Goal: Information Seeking & Learning: Find specific fact

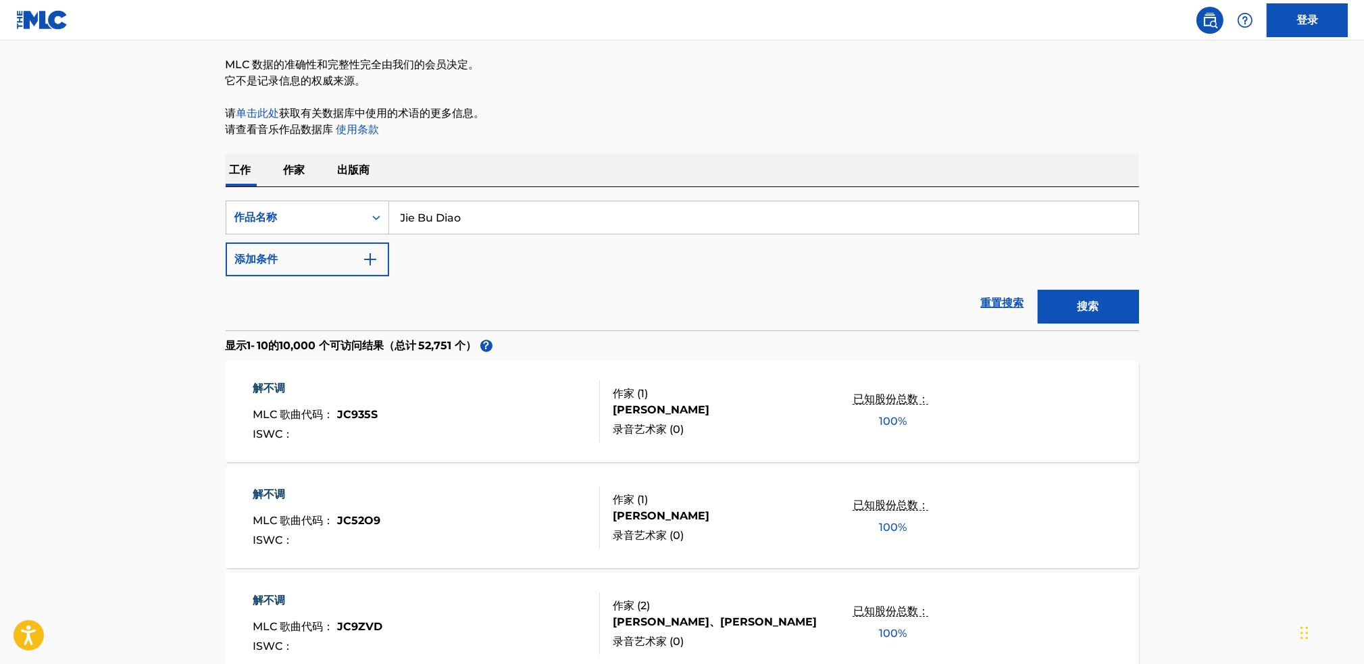
scroll to position [135, 0]
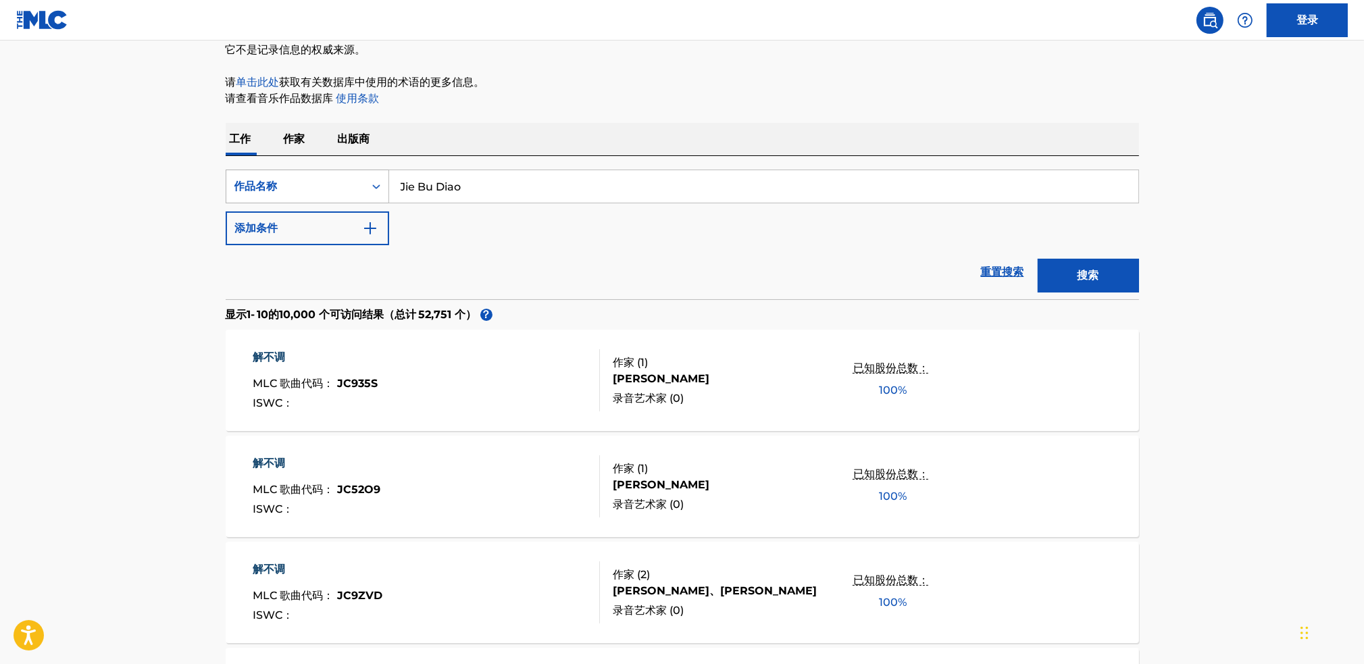
drag, startPoint x: 505, startPoint y: 176, endPoint x: 351, endPoint y: 189, distance: 154.5
click at [359, 178] on div "SearchWithCriteria85cf0041-ea7d-4db2-870e-2853c0a3a945 作品名称 [PERSON_NAME]" at bounding box center [683, 187] width 914 height 34
paste input "Can't quit"
type input "Can't quit"
click at [1064, 272] on button "搜索" at bounding box center [1088, 276] width 101 height 34
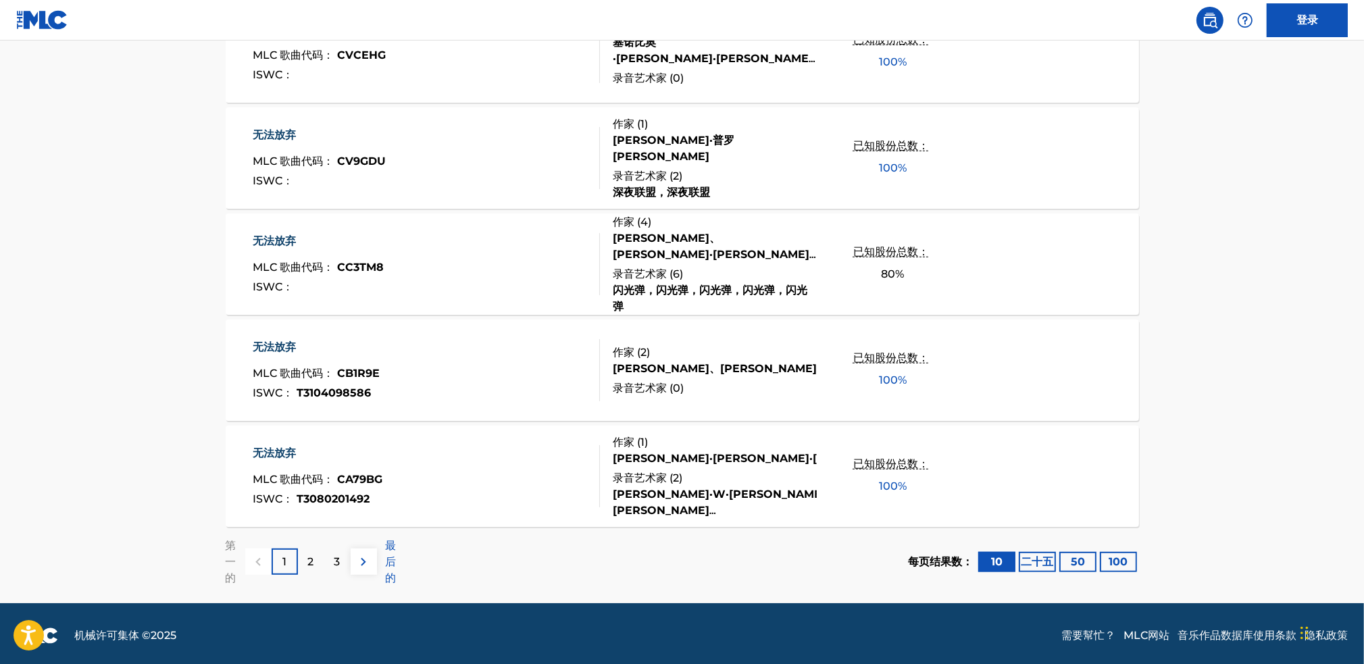
scroll to position [997, 0]
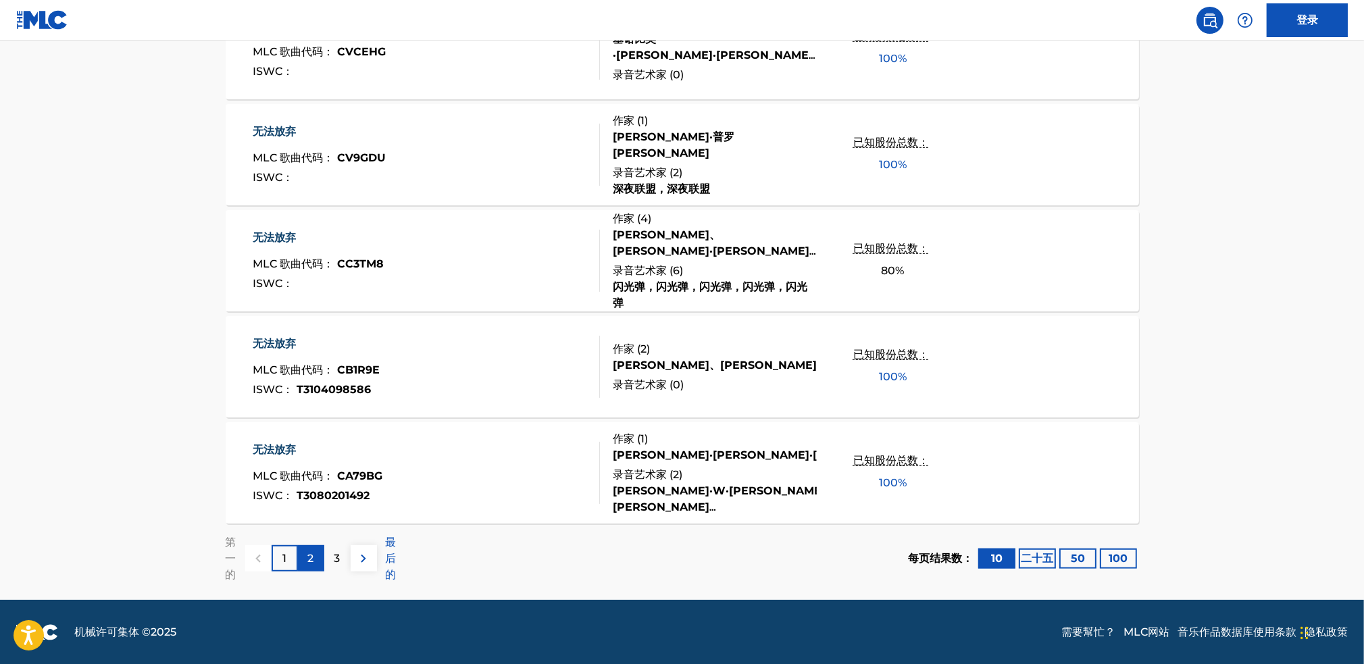
click at [304, 561] on div "2" at bounding box center [311, 558] width 26 height 26
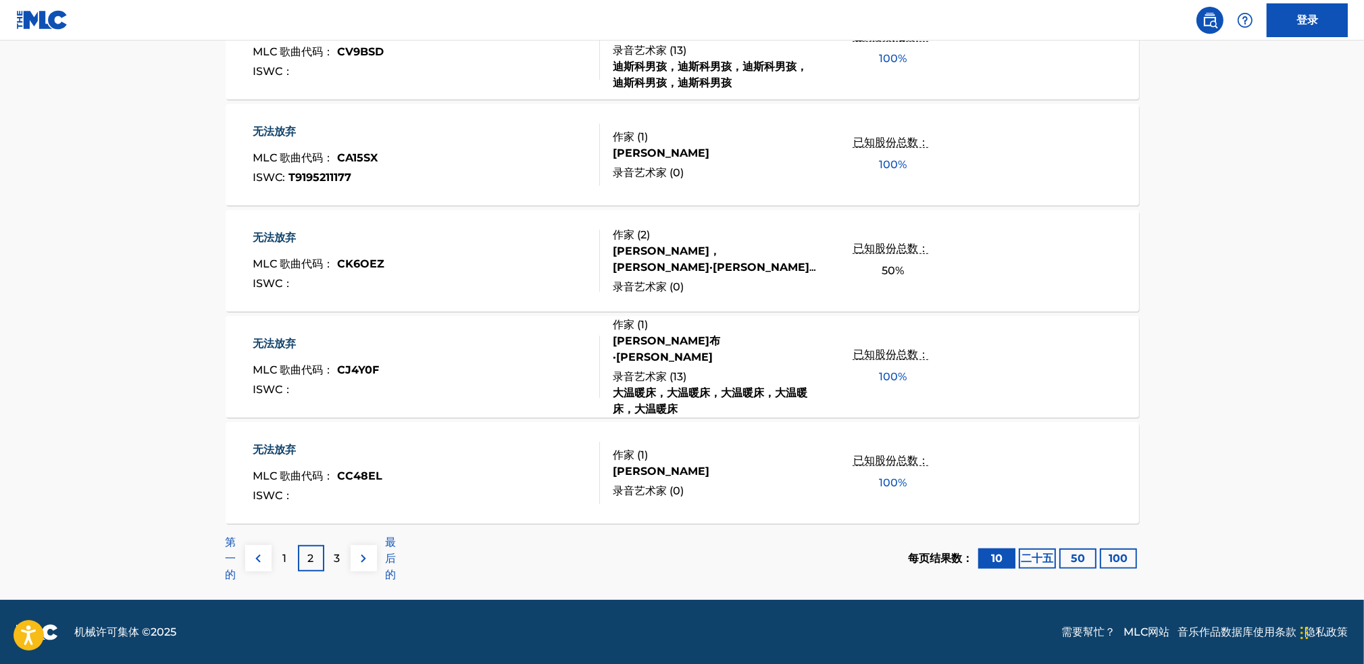
click at [286, 560] on p "1" at bounding box center [284, 559] width 4 height 16
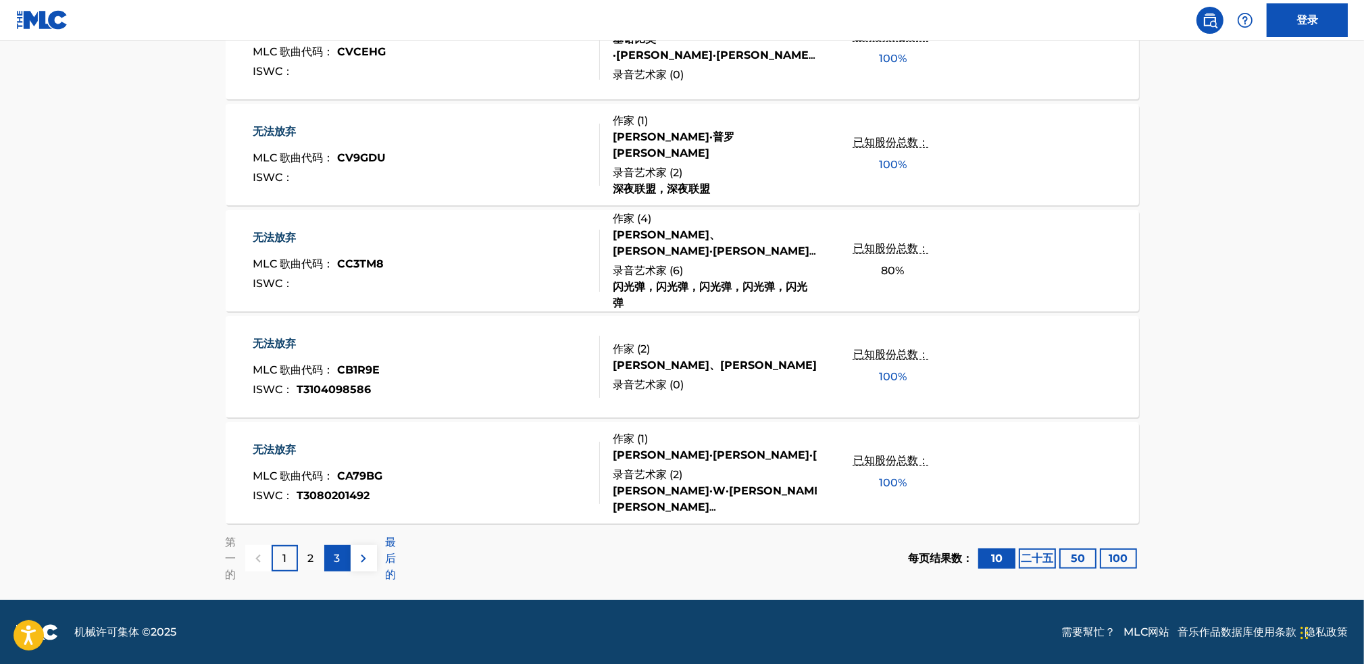
click at [332, 556] on div "3" at bounding box center [337, 558] width 26 height 26
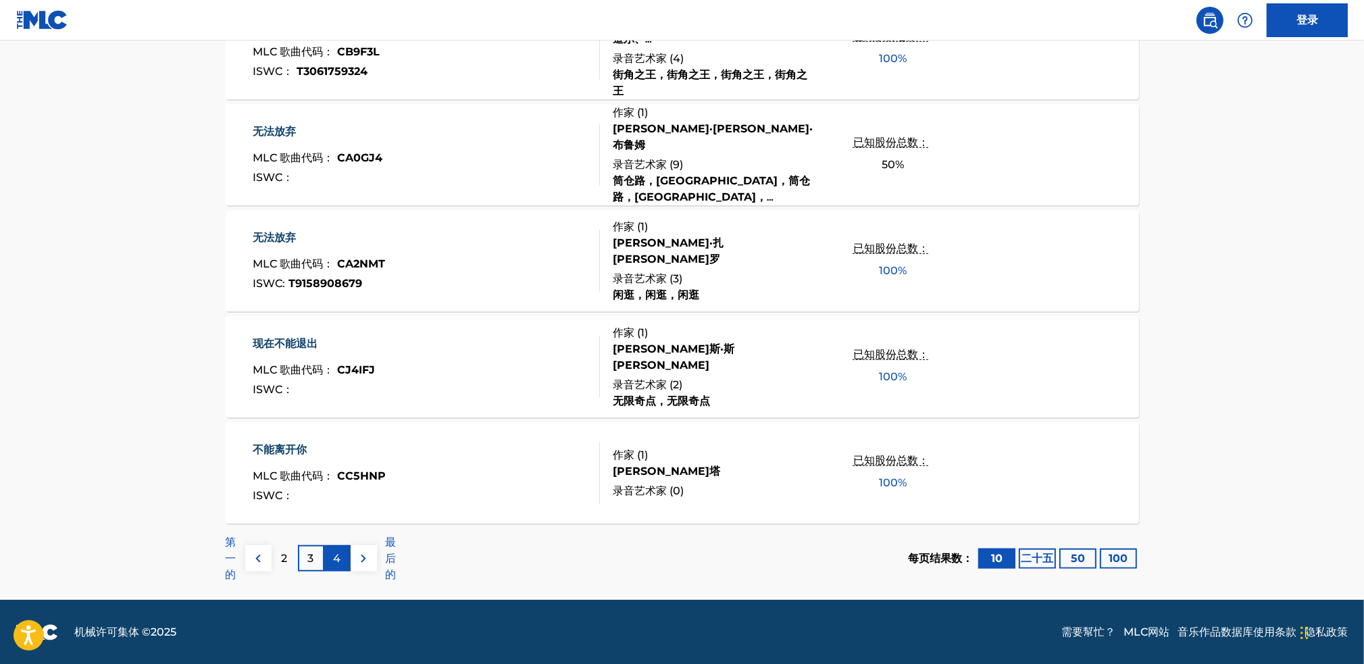
click at [332, 563] on div "4" at bounding box center [337, 558] width 26 height 26
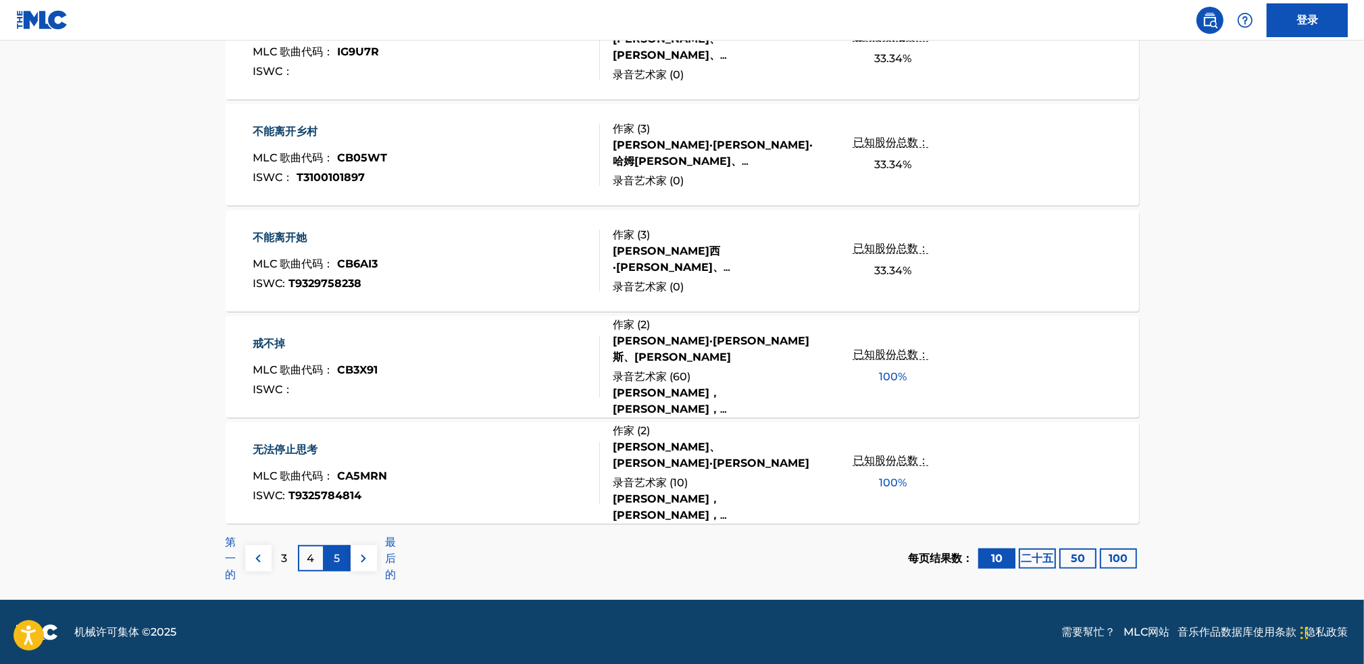
click at [341, 556] on div "5" at bounding box center [337, 558] width 26 height 26
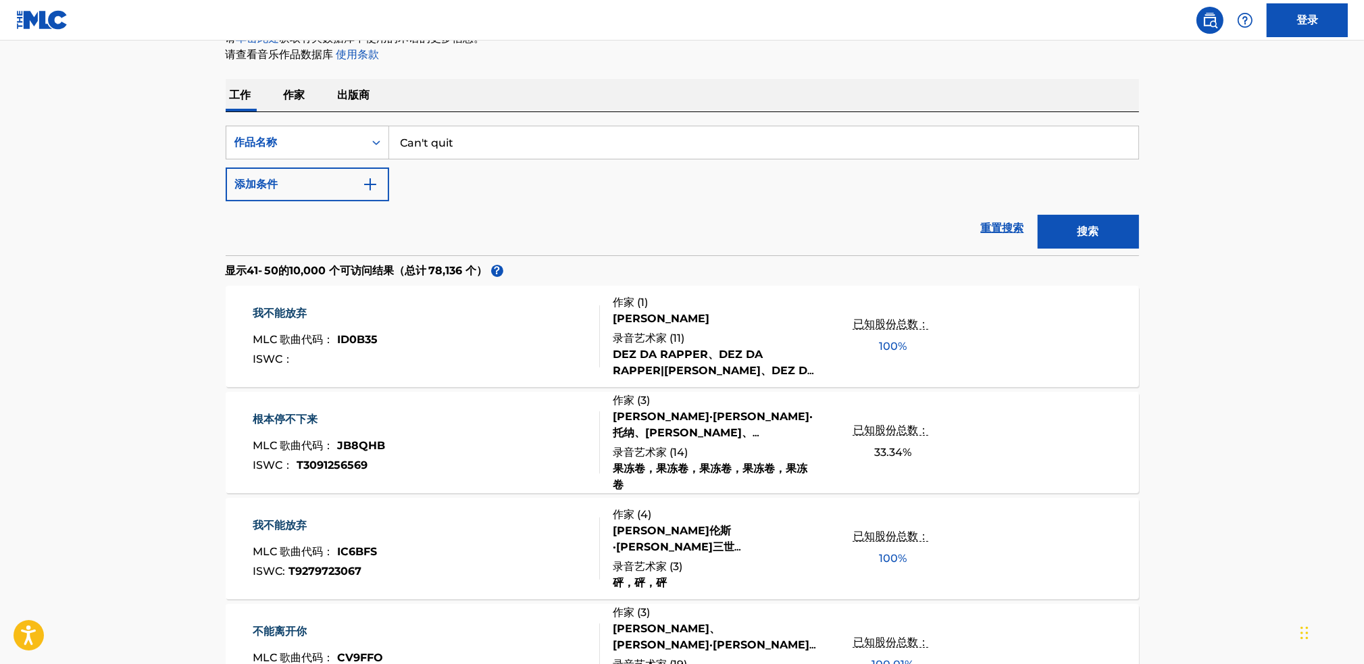
scroll to position [0, 0]
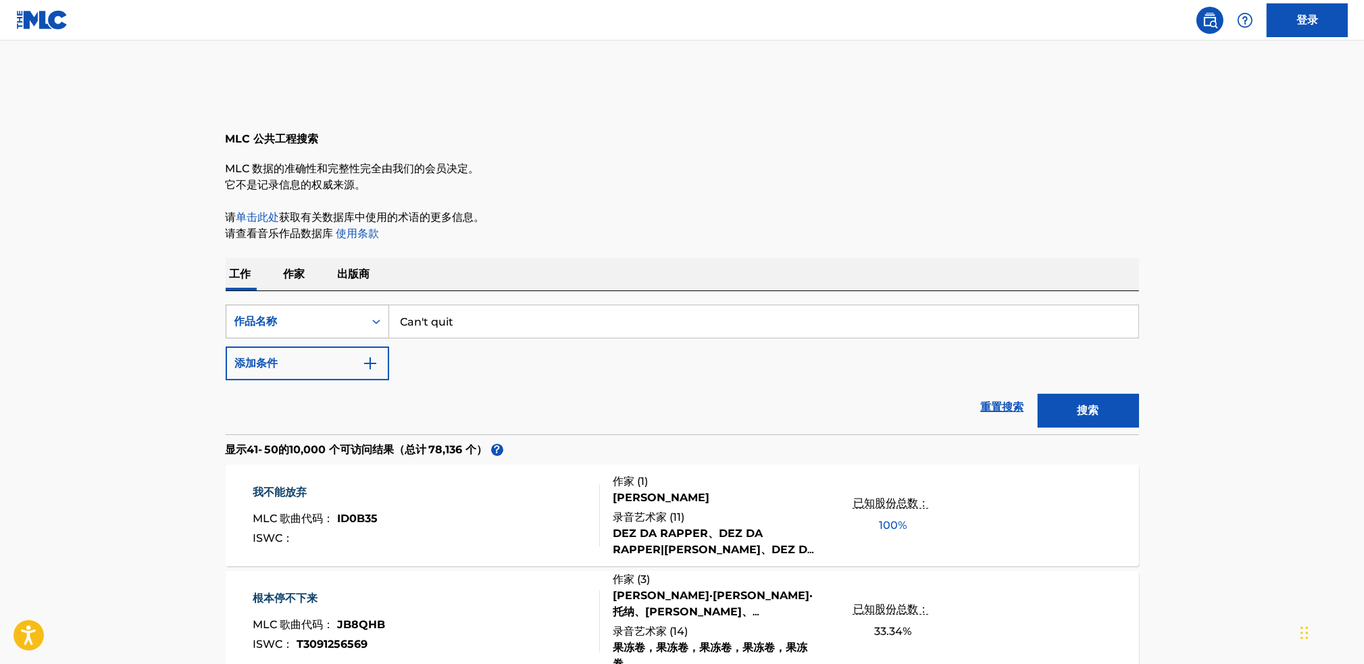
drag, startPoint x: 505, startPoint y: 321, endPoint x: 354, endPoint y: 326, distance: 150.8
click at [354, 326] on div "SearchWithCriteria85cf0041-ea7d-4db2-870e-2853c0a3a945 作品名称 Can't quit" at bounding box center [683, 322] width 914 height 34
click at [300, 278] on font "作家" at bounding box center [295, 274] width 22 height 13
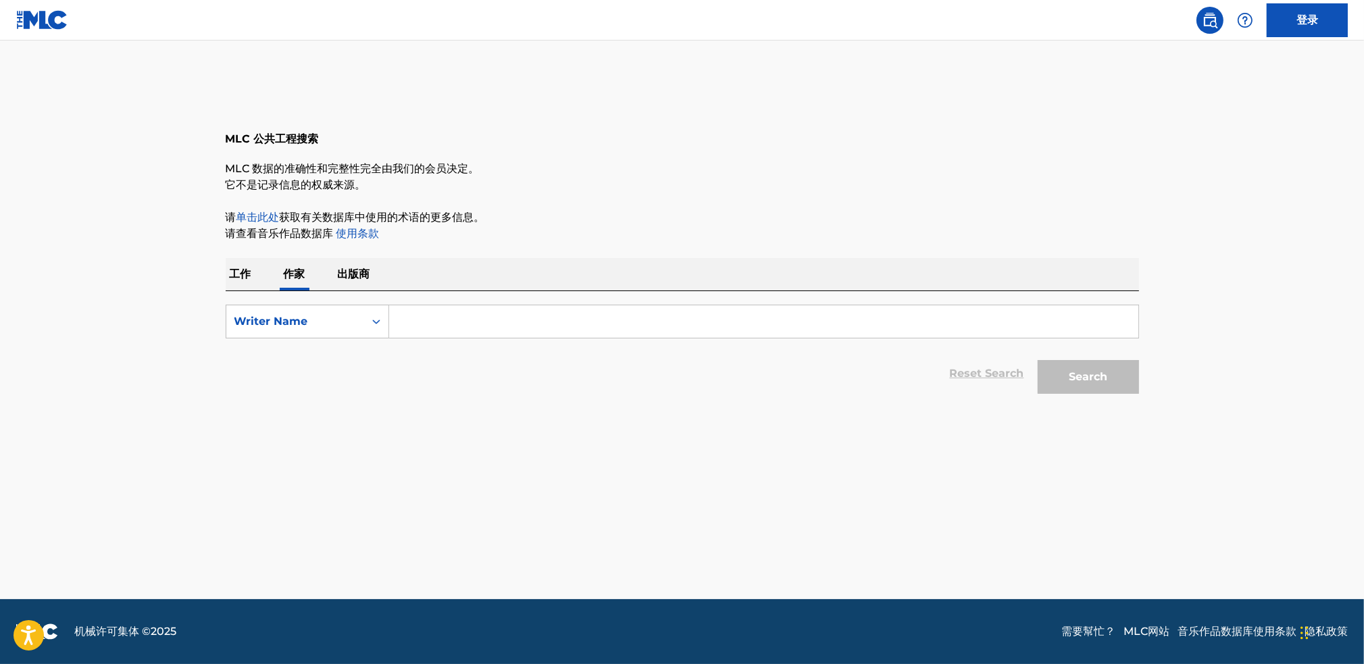
click at [412, 322] on input "Search Form" at bounding box center [763, 321] width 749 height 32
click at [468, 316] on input "搜索表单" at bounding box center [763, 321] width 749 height 32
paste input "DengZhiShun"
click at [436, 328] on input "DengZhiShun" at bounding box center [763, 321] width 749 height 32
click at [429, 326] on input "DengZhiShun" at bounding box center [763, 321] width 749 height 32
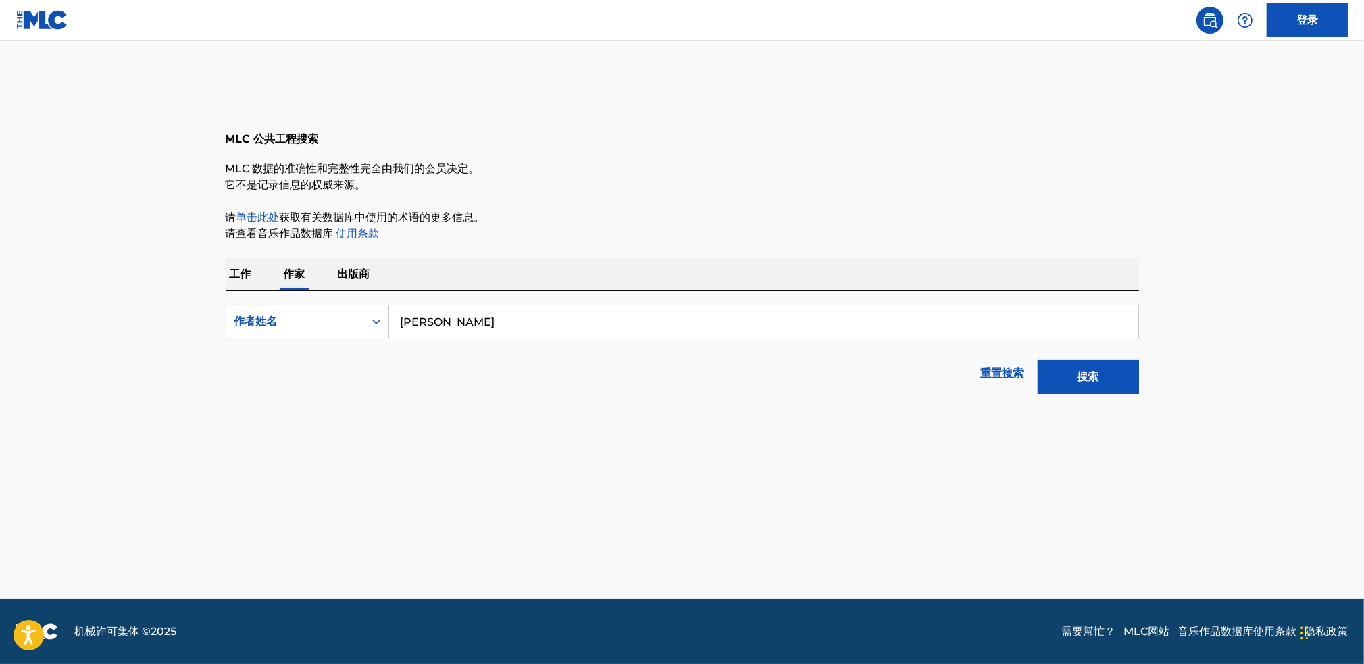
click at [452, 327] on input "[PERSON_NAME]" at bounding box center [763, 321] width 749 height 32
type input "[PERSON_NAME]"
click at [1134, 389] on button "搜索" at bounding box center [1088, 377] width 101 height 34
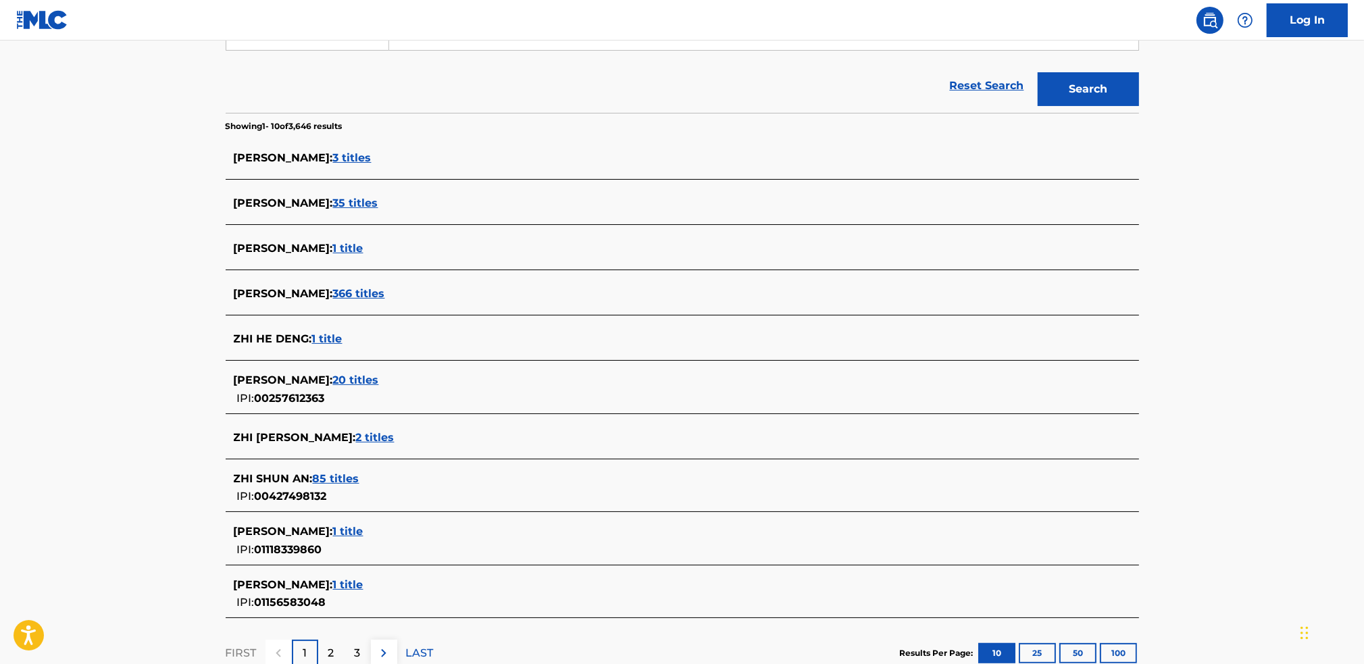
scroll to position [243, 0]
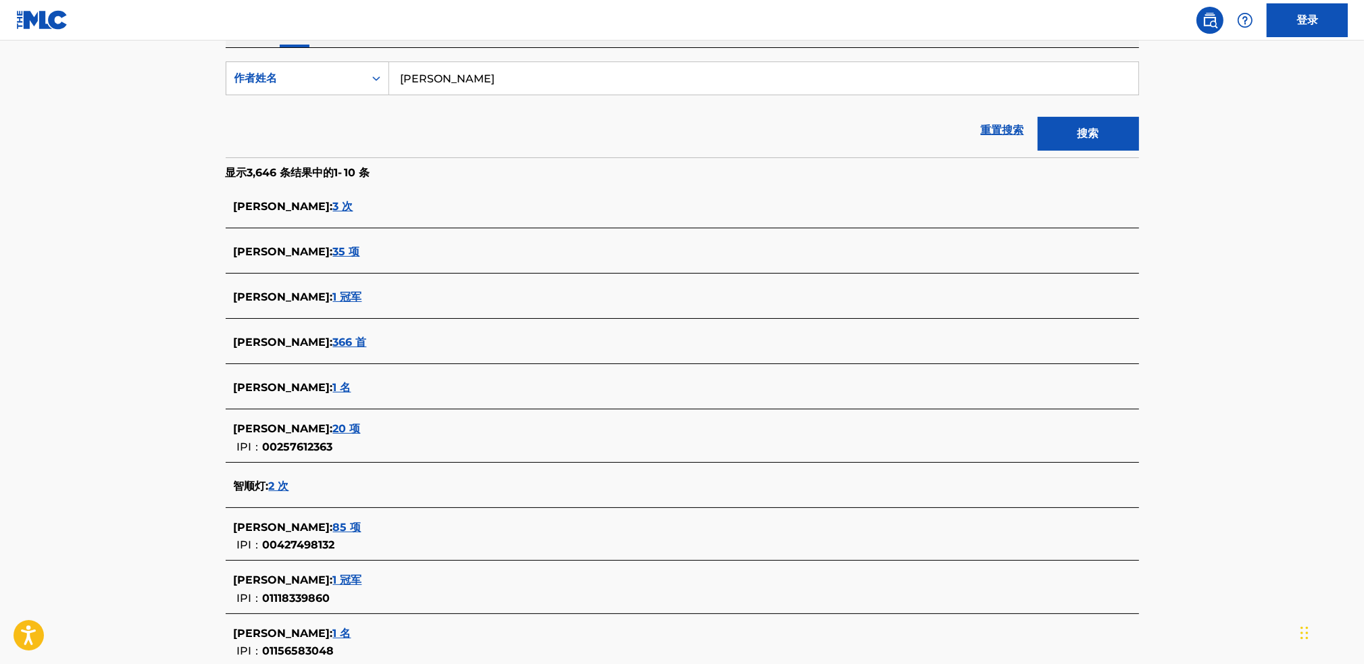
click at [333, 253] on font "35 项" at bounding box center [346, 251] width 27 height 13
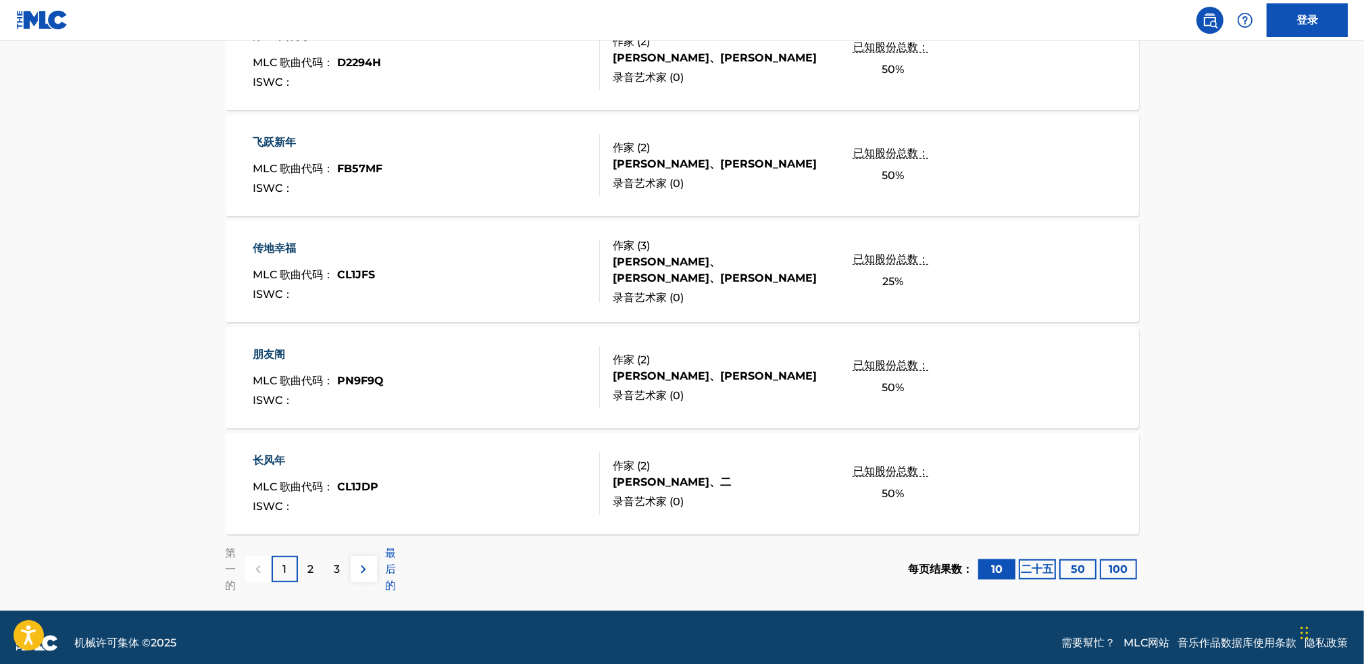
scroll to position [997, 0]
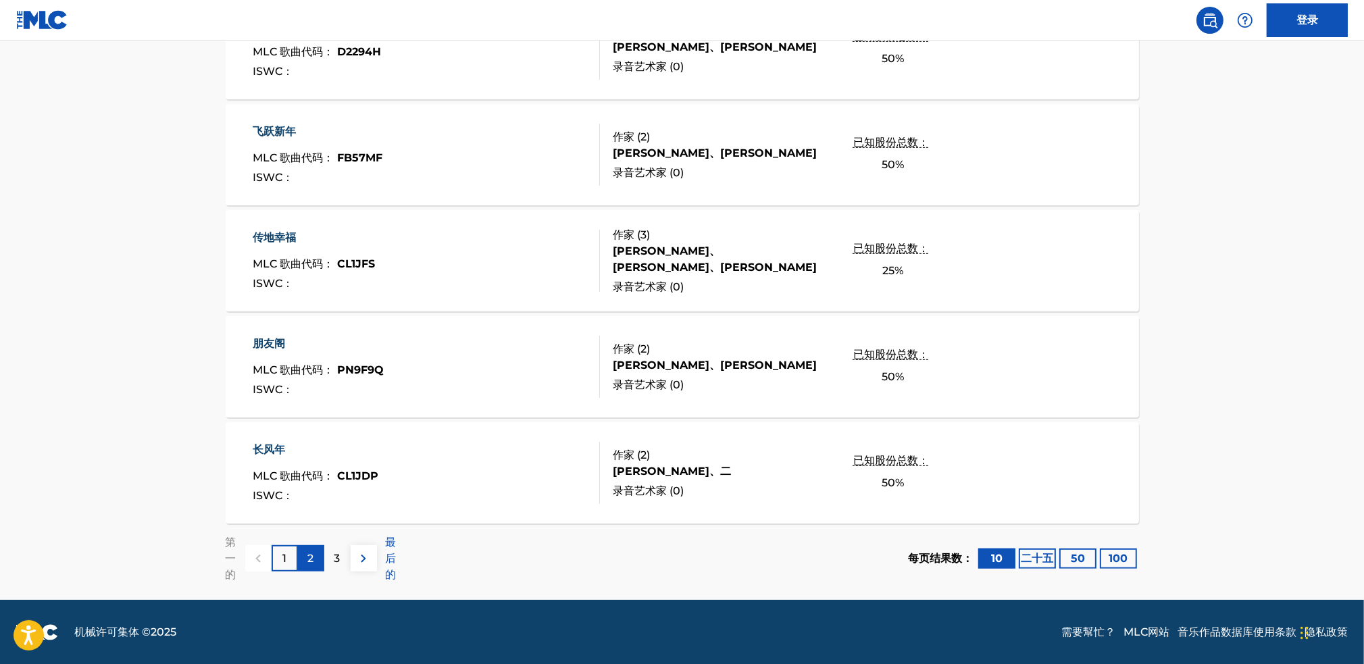
click at [303, 556] on div "2" at bounding box center [311, 558] width 26 height 26
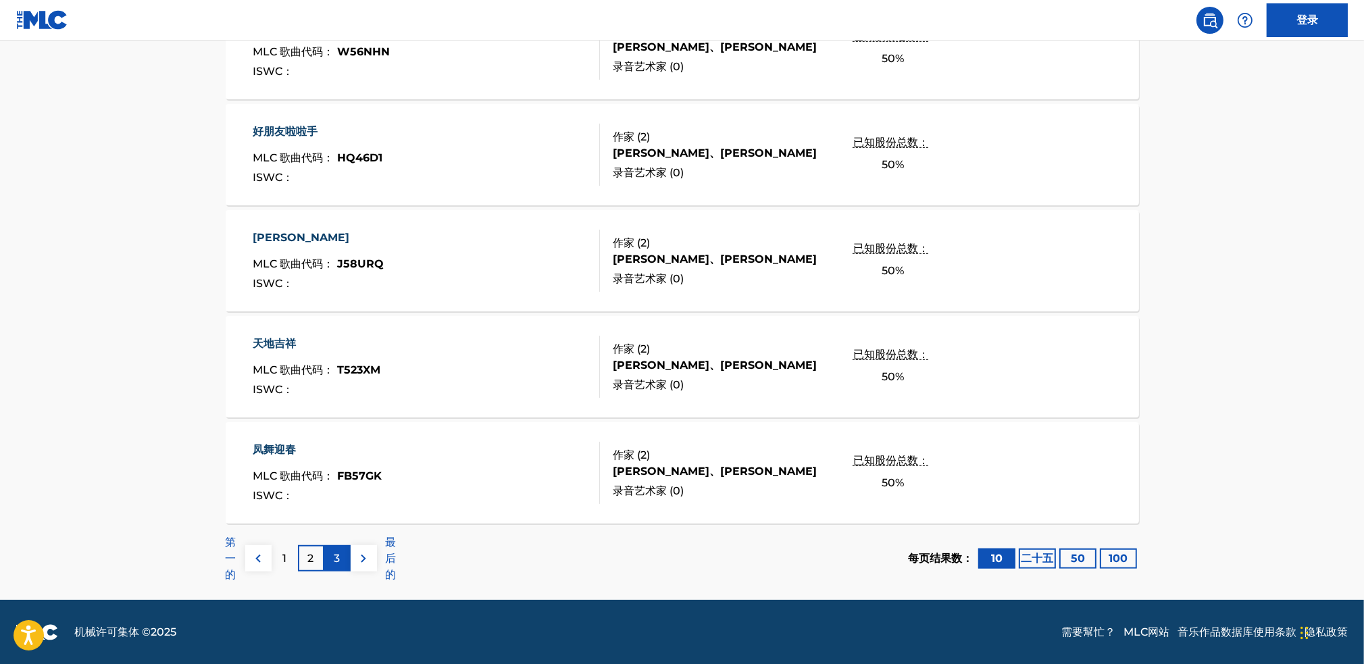
click at [346, 559] on div "3" at bounding box center [337, 558] width 26 height 26
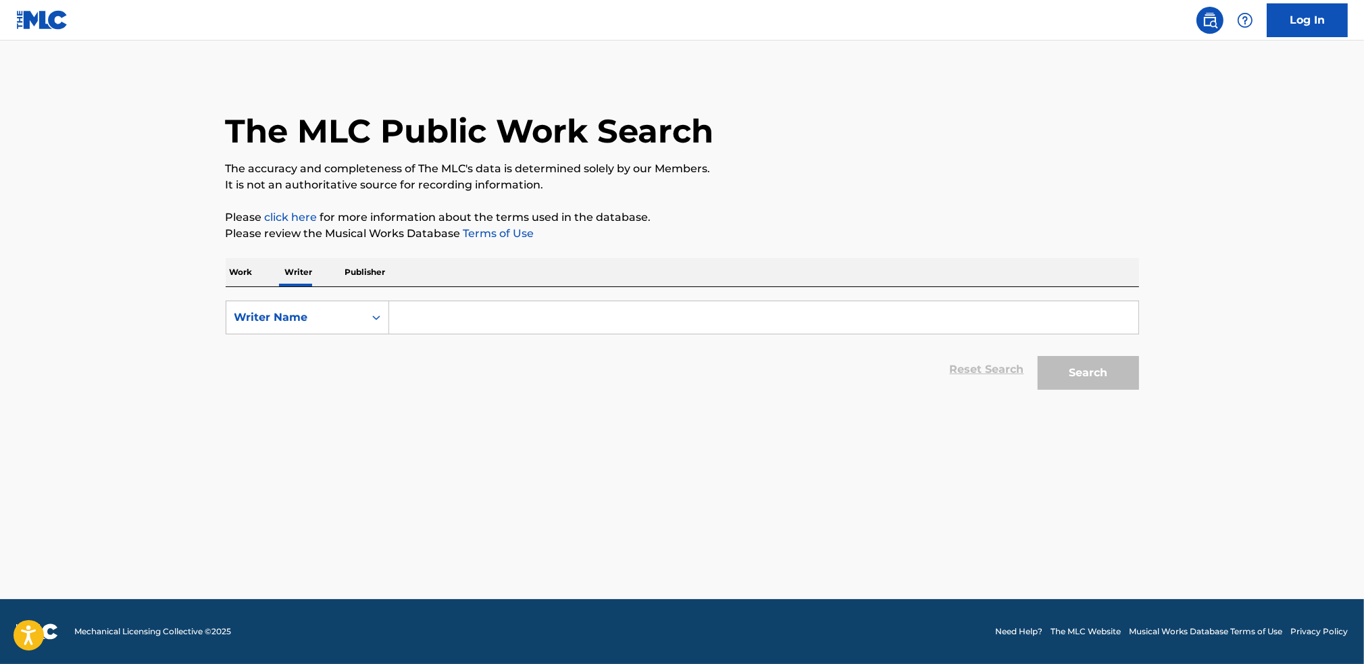
click at [257, 276] on div "Work Writer Publisher" at bounding box center [683, 272] width 914 height 28
click at [246, 272] on p "Work" at bounding box center [241, 272] width 31 height 28
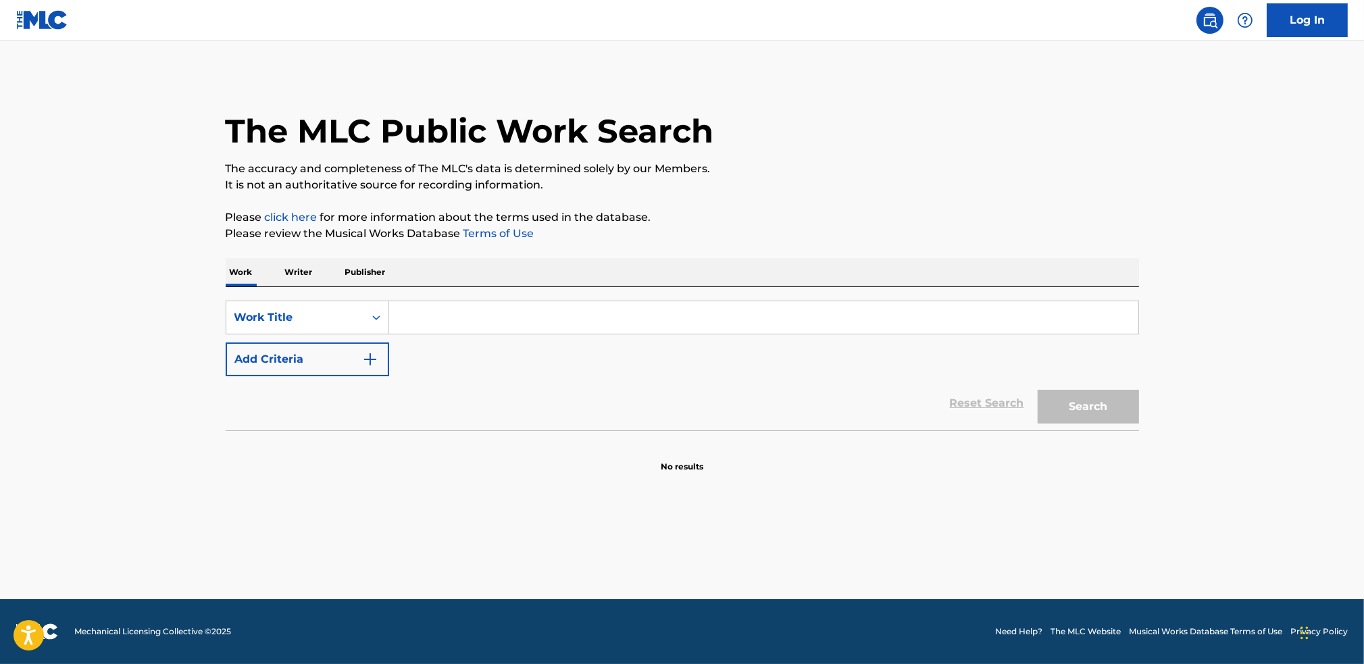
click at [582, 317] on input "Search Form" at bounding box center [763, 317] width 749 height 32
type input "戒不掉"
click at [1038, 390] on button "Search" at bounding box center [1088, 407] width 101 height 34
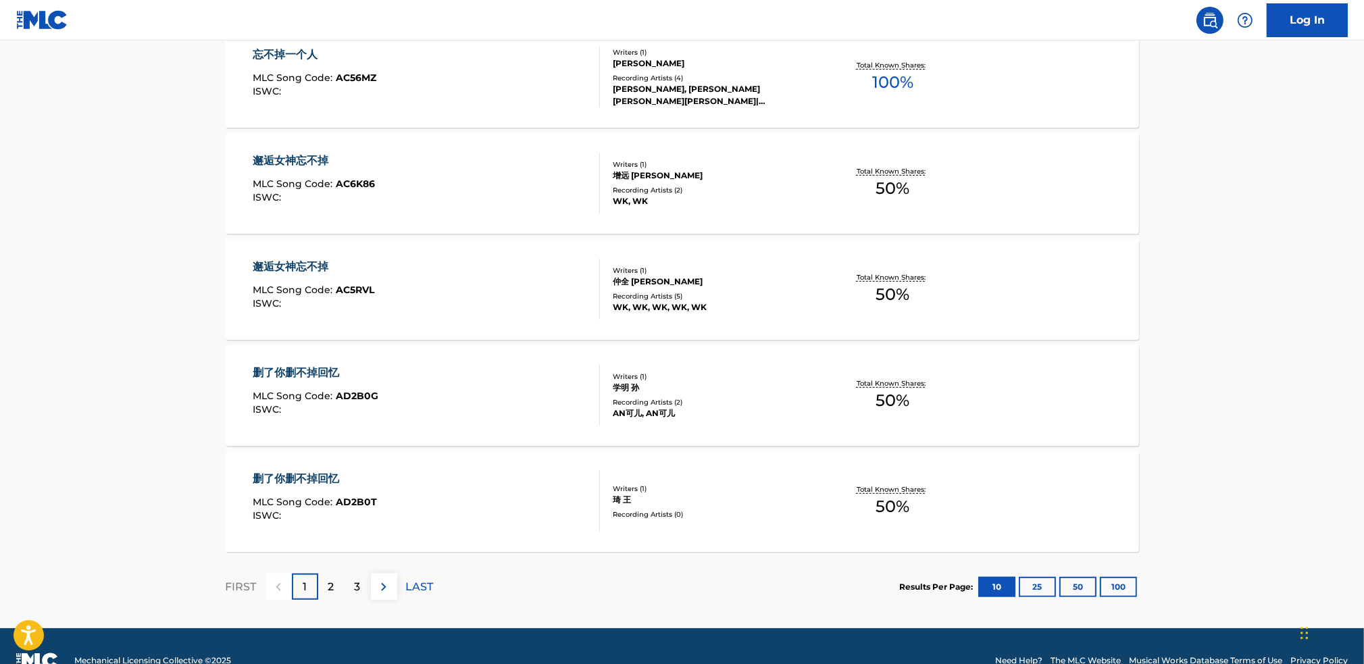
scroll to position [989, 0]
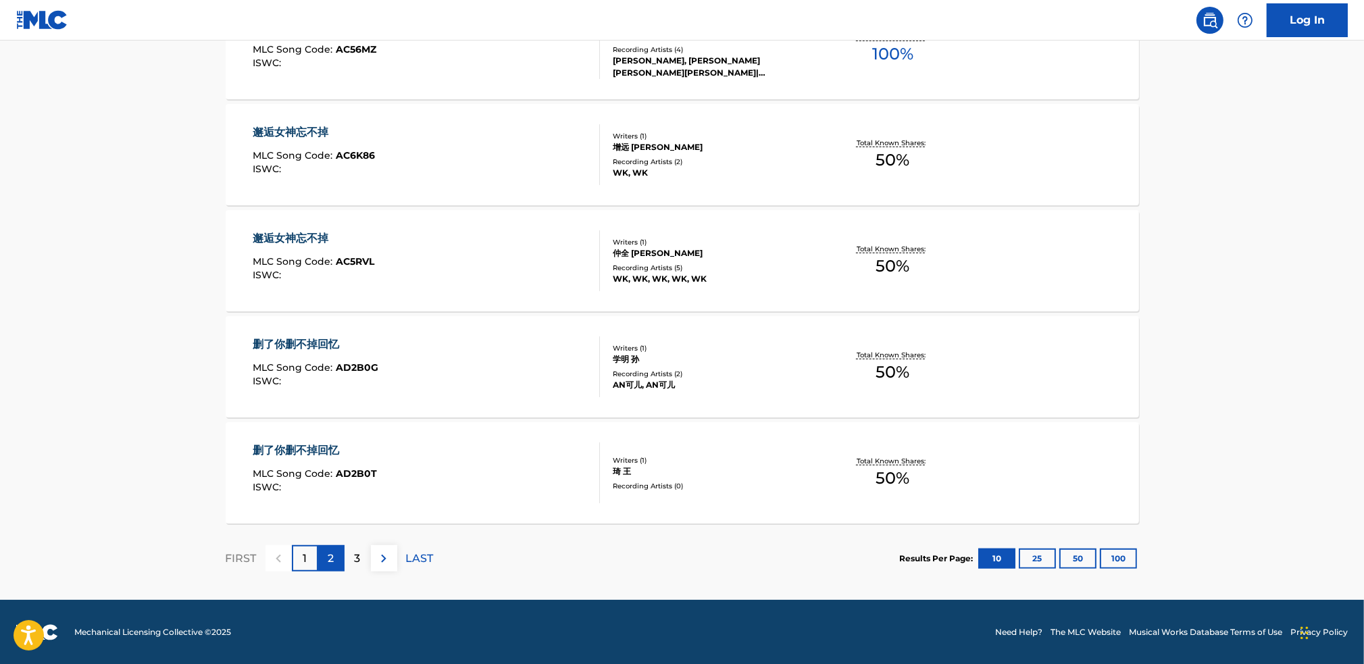
click at [332, 561] on p "2" at bounding box center [331, 559] width 6 height 16
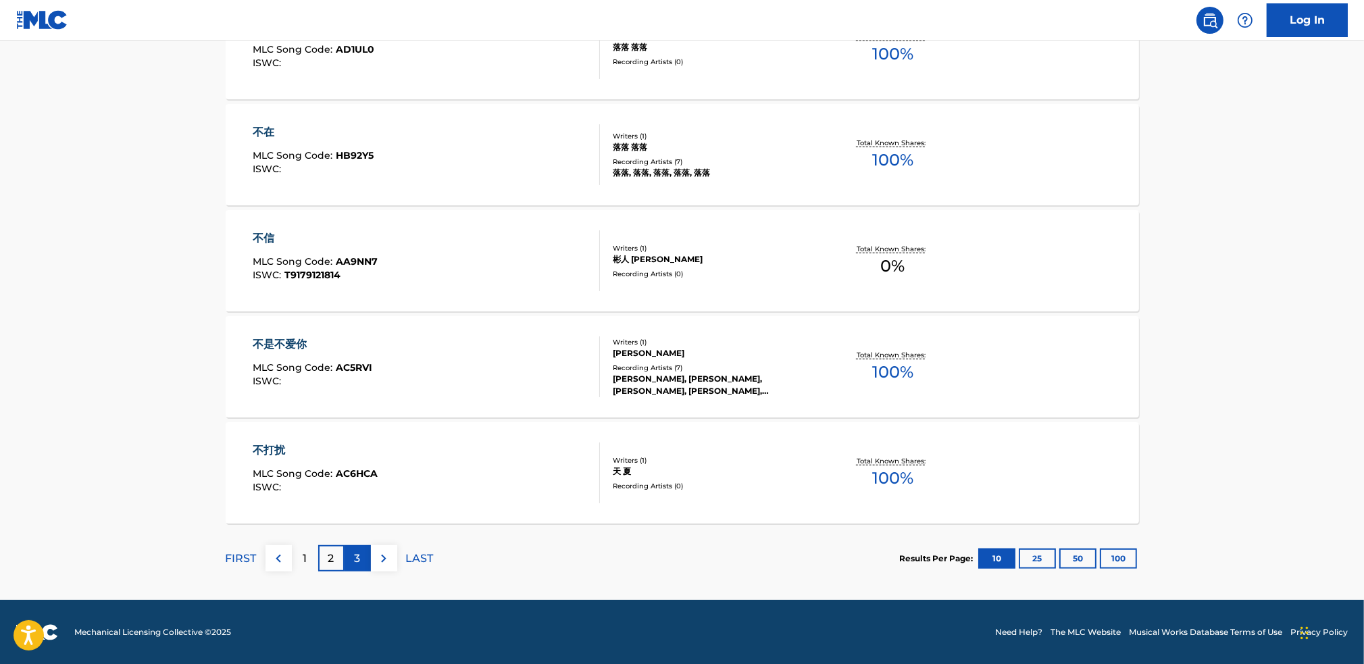
click at [360, 563] on div "3" at bounding box center [358, 558] width 26 height 26
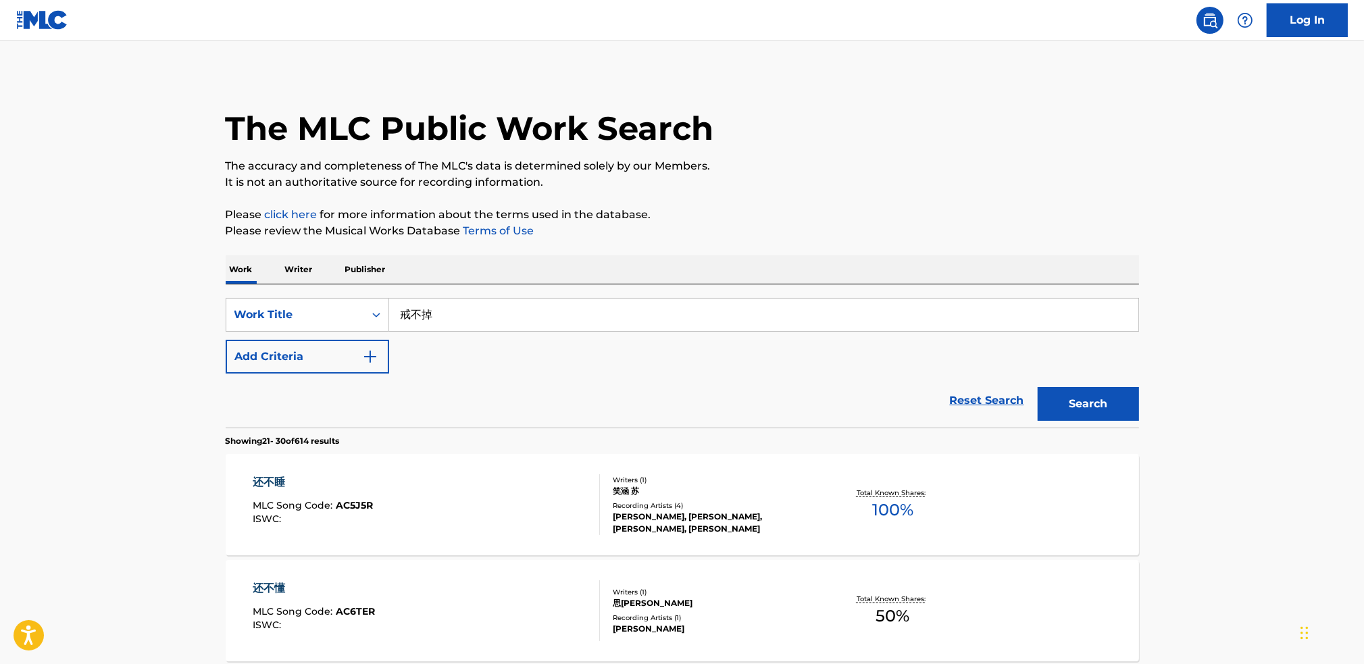
scroll to position [0, 0]
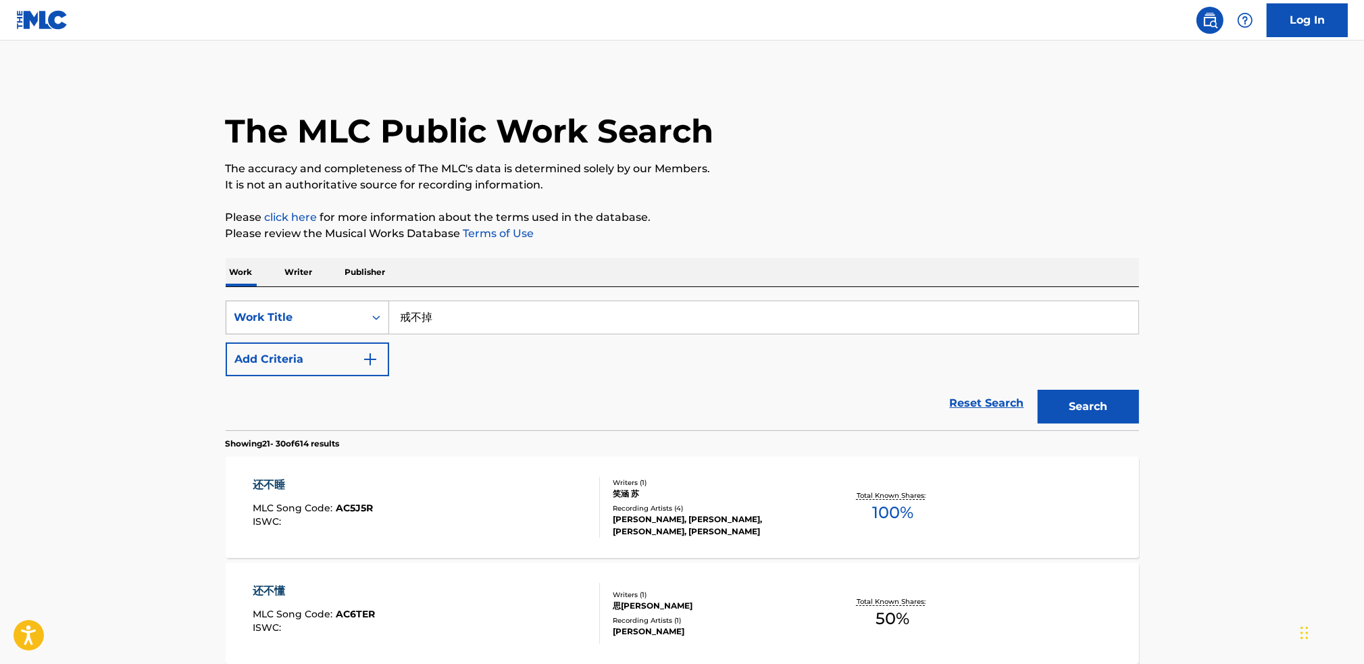
click at [301, 328] on div "Work Title" at bounding box center [295, 318] width 138 height 26
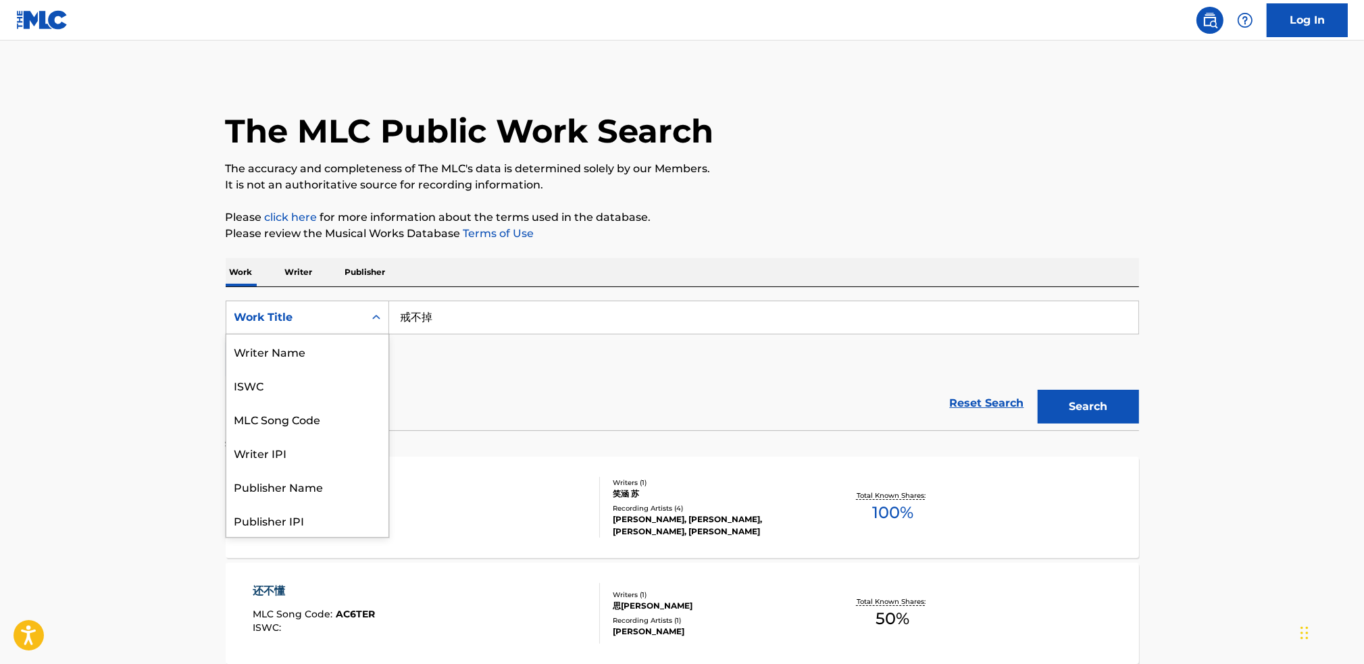
scroll to position [68, 0]
